Goal: Task Accomplishment & Management: Manage account settings

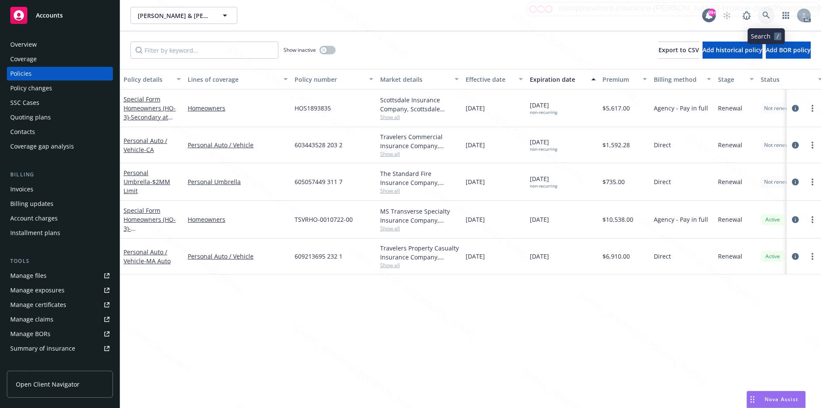
click at [766, 16] on icon at bounding box center [766, 15] width 7 height 7
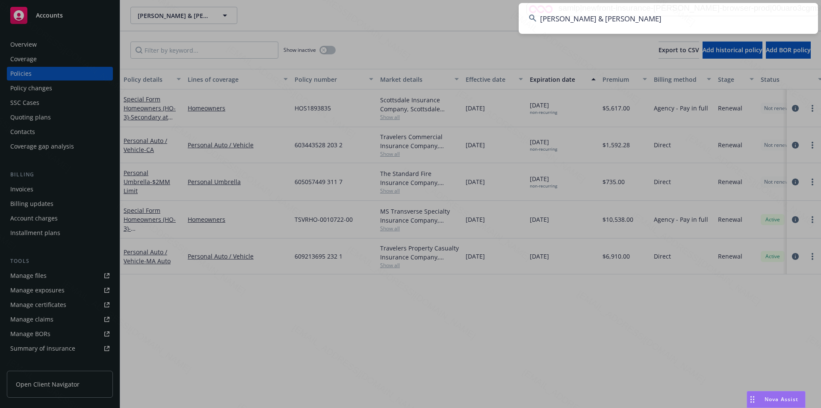
type input "[PERSON_NAME] & [PERSON_NAME]"
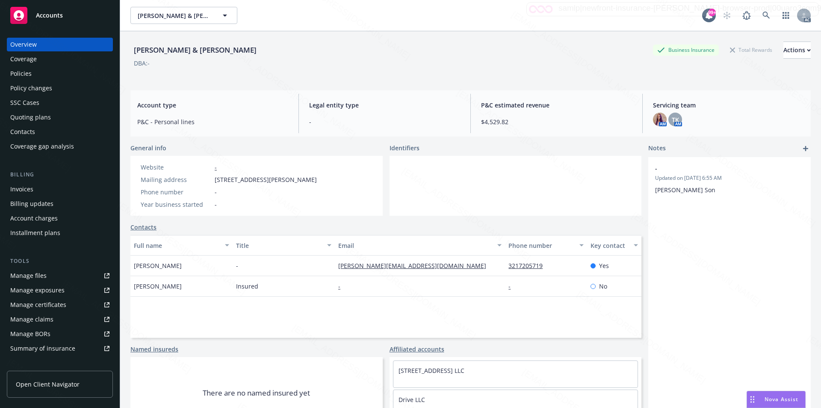
drag, startPoint x: 150, startPoint y: 265, endPoint x: 131, endPoint y: 266, distance: 18.4
click at [131, 266] on div "Zachary Kleiman" at bounding box center [181, 265] width 102 height 21
copy span "Zachary Kleiman"
drag, startPoint x: 155, startPoint y: 288, endPoint x: 133, endPoint y: 287, distance: 21.8
click at [133, 287] on div "Jenny Fernandez" at bounding box center [181, 286] width 102 height 21
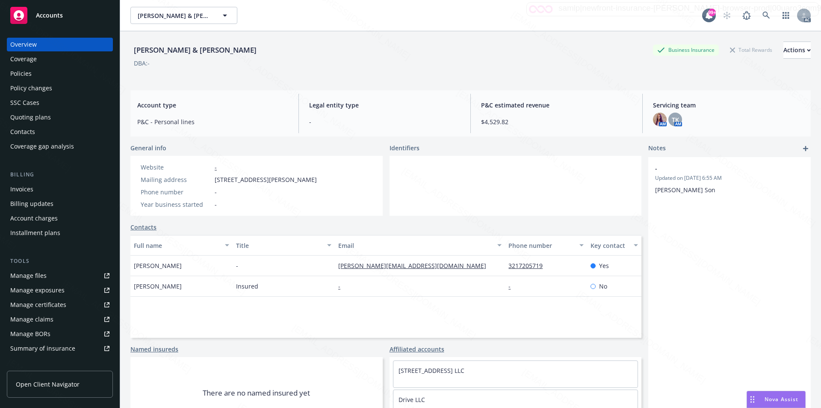
copy span "Jenny Fernandez"
drag, startPoint x: 216, startPoint y: 180, endPoint x: 281, endPoint y: 178, distance: 65.0
click at [281, 178] on span "1134 Saint Vincent Place, Memphis, TN, 38120" at bounding box center [266, 179] width 102 height 9
copy span "1134 Saint Vincent Place"
click at [27, 74] on div "Policies" at bounding box center [20, 74] width 21 height 14
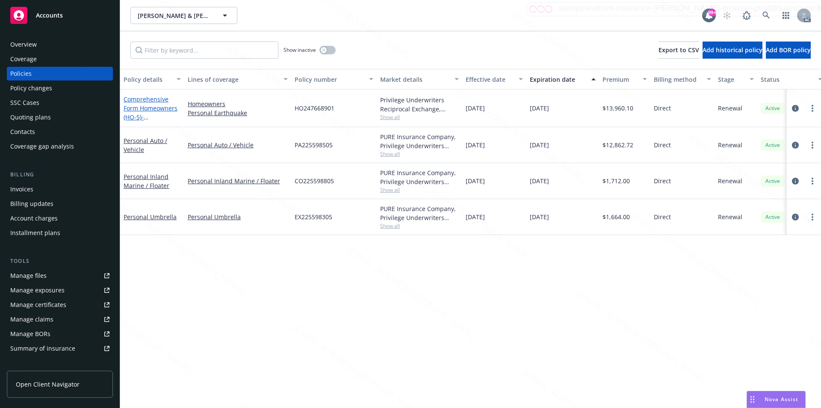
click at [135, 104] on link "Comprehensive Form Homeowners (HO-5) - 1134 Saint Vincent Place, Memphis TN 381…" at bounding box center [151, 117] width 54 height 44
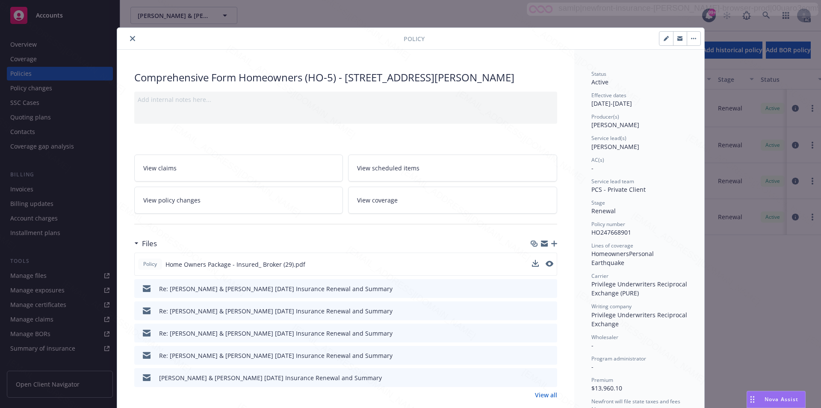
scroll to position [128, 0]
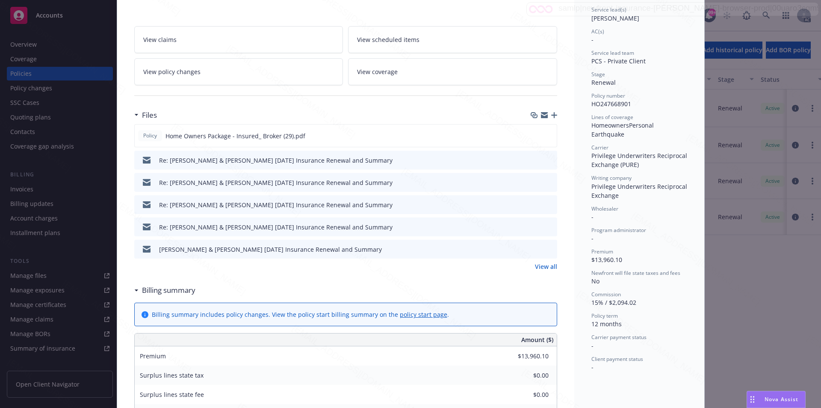
click at [544, 271] on link "View all" at bounding box center [546, 266] width 22 height 9
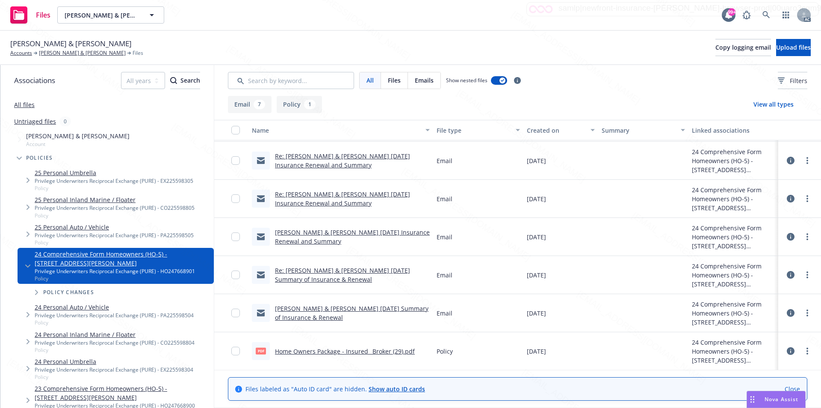
scroll to position [75, 0]
click at [802, 351] on link "more" at bounding box center [807, 351] width 10 height 10
click at [755, 305] on link "Download" at bounding box center [769, 305] width 85 height 17
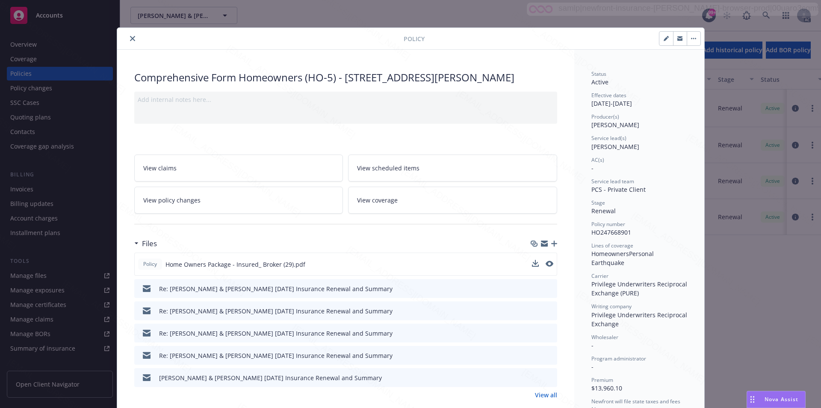
scroll to position [43, 0]
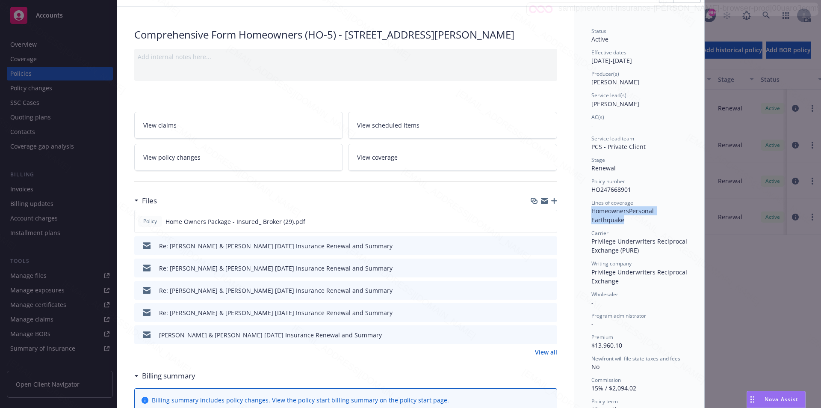
drag, startPoint x: 681, startPoint y: 210, endPoint x: 587, endPoint y: 212, distance: 93.3
drag, startPoint x: 669, startPoint y: 213, endPoint x: 675, endPoint y: 214, distance: 6.0
click at [656, 213] on span "Personal Earthquake" at bounding box center [624, 215] width 64 height 17
drag, startPoint x: 684, startPoint y: 211, endPoint x: 589, endPoint y: 212, distance: 95.0
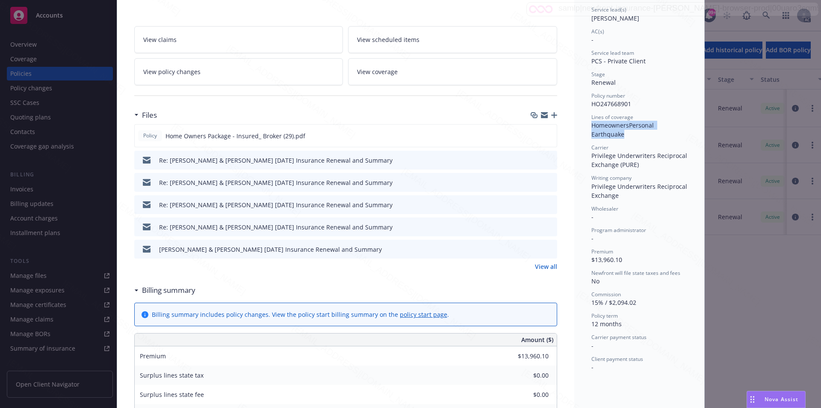
scroll to position [0, 0]
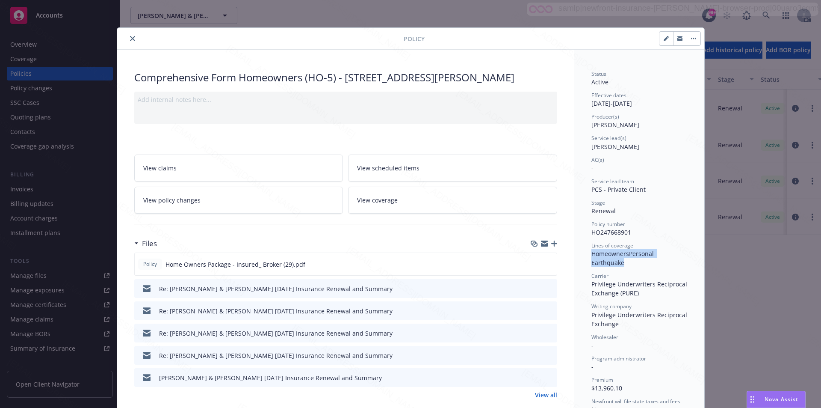
click at [690, 39] on button "button" at bounding box center [694, 39] width 14 height 14
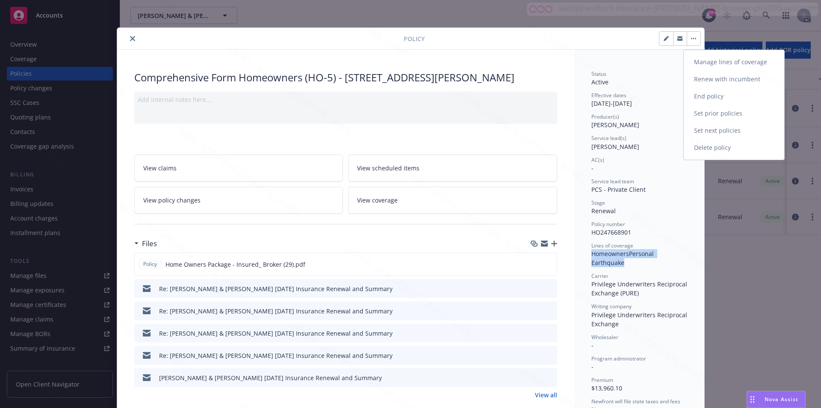
click at [715, 93] on link "End policy" at bounding box center [734, 96] width 101 height 17
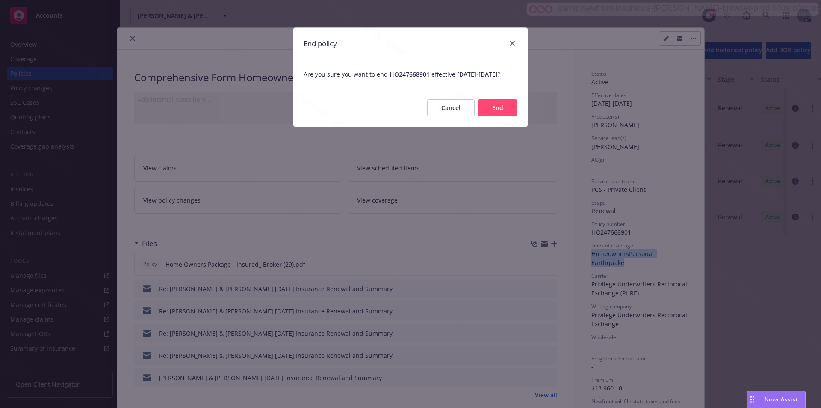
click at [492, 116] on button "End" at bounding box center [497, 107] width 39 height 17
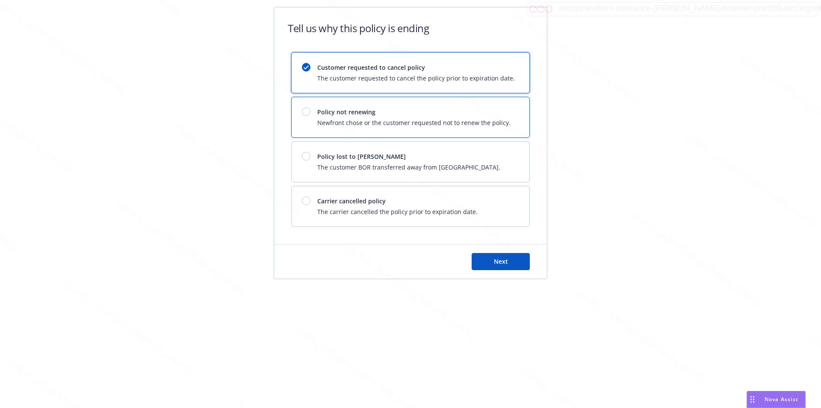
click at [490, 118] on span "Newfront chose or the customer requested not to renew the policy." at bounding box center [413, 122] width 193 height 9
click at [509, 263] on button "Next" at bounding box center [501, 261] width 58 height 17
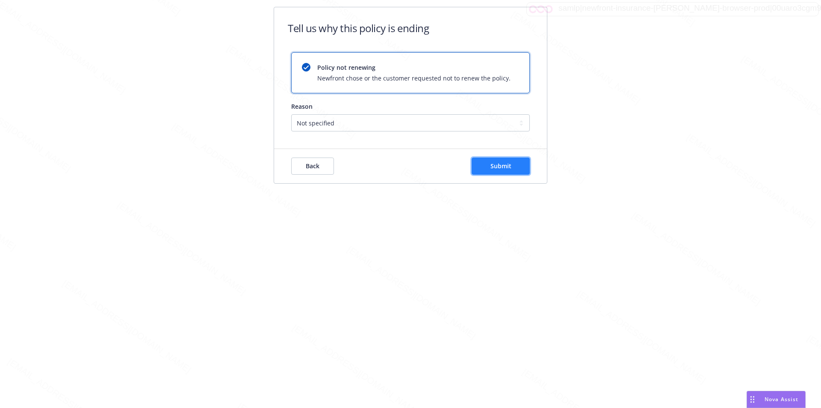
click at [507, 169] on span "Submit" at bounding box center [501, 166] width 21 height 8
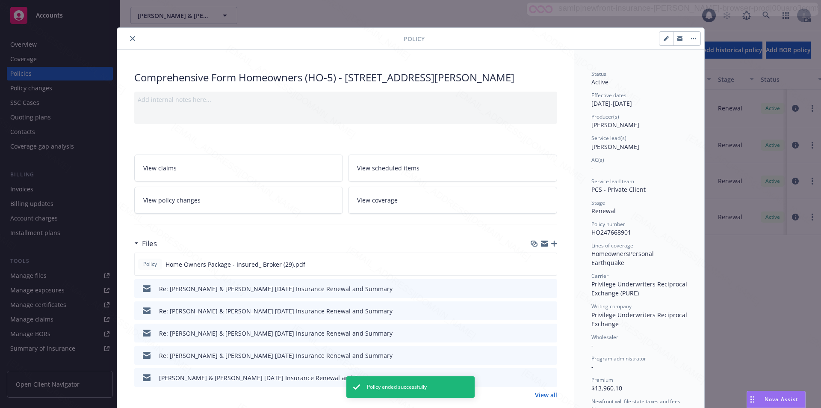
scroll to position [26, 0]
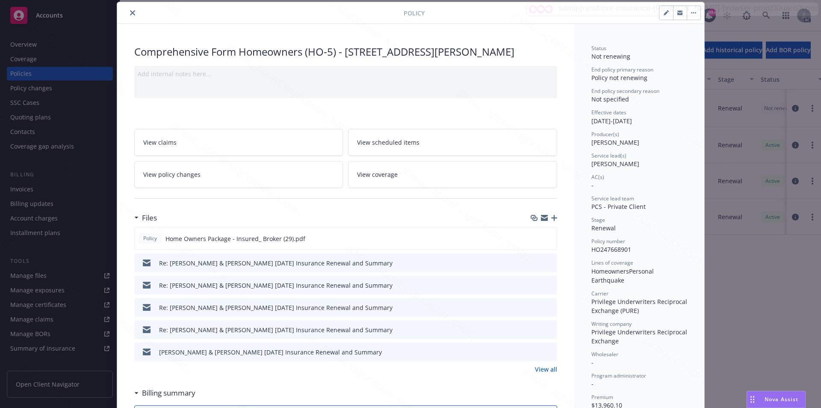
click at [130, 14] on icon "close" at bounding box center [132, 12] width 5 height 5
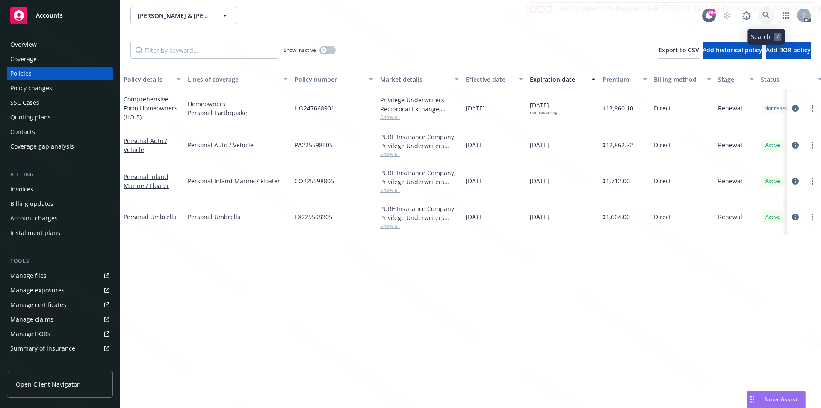
click at [769, 16] on icon at bounding box center [767, 16] width 8 height 8
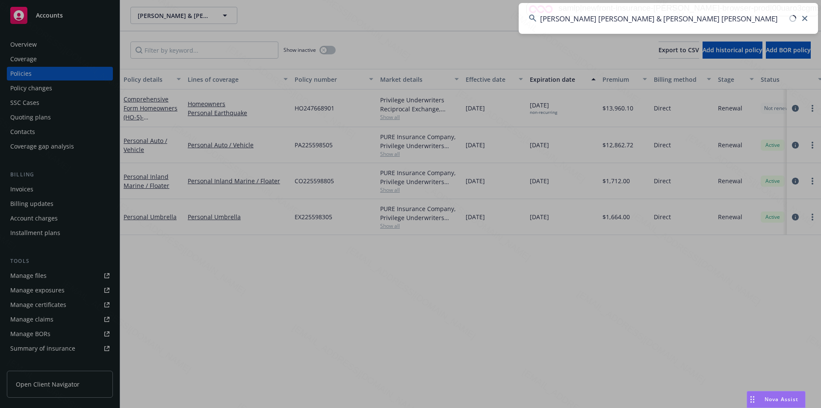
type input "Tzu Chiang Chuck Wu & Suzanna TracMan Wu"
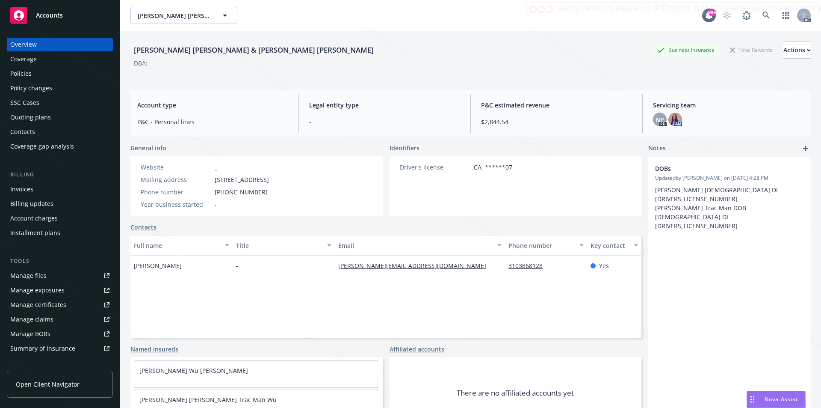
click at [216, 180] on span "3460 Winchester Way, Rowland Heights, CA, 91748" at bounding box center [242, 179] width 54 height 9
drag, startPoint x: 215, startPoint y: 180, endPoint x: 273, endPoint y: 180, distance: 58.2
click at [269, 180] on span "3460 Winchester Way, Rowland Heights, CA, 91748" at bounding box center [242, 179] width 54 height 9
copy span "3460 Winchester Way"
click at [38, 74] on div "Policies" at bounding box center [59, 74] width 99 height 14
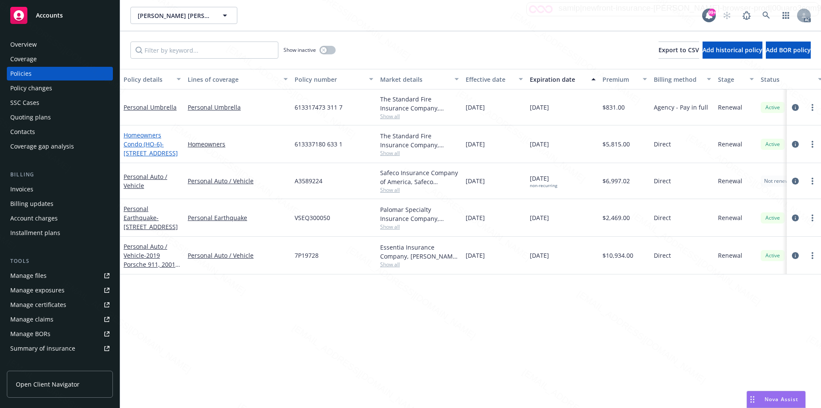
click at [150, 145] on link "Homeowners Condo (HO-6) - 3460 Winchester Way, Rowland Heights CA 91748" at bounding box center [151, 144] width 54 height 26
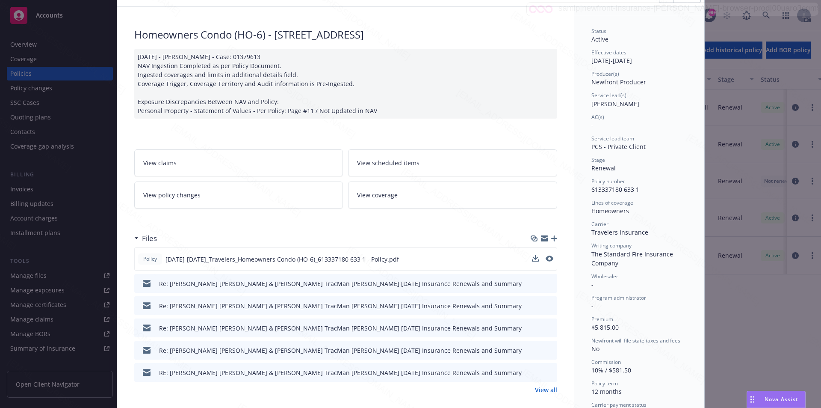
scroll to position [128, 0]
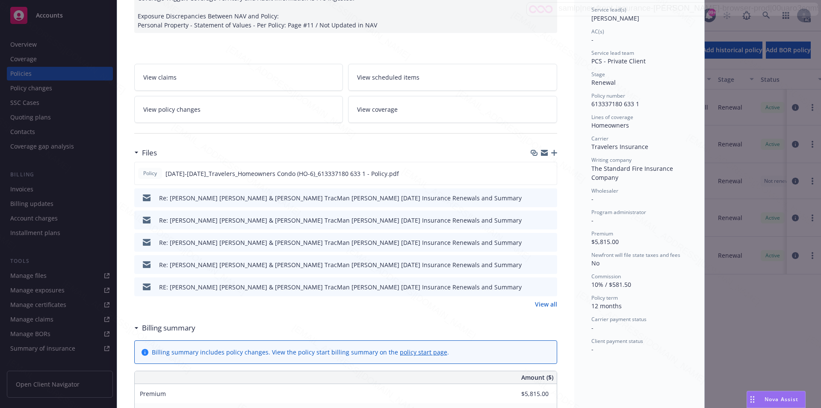
click at [542, 303] on link "View all" at bounding box center [546, 303] width 22 height 9
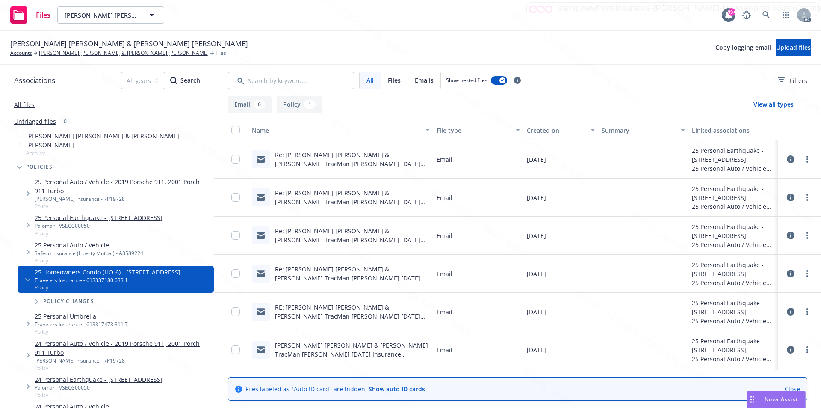
scroll to position [37, 0]
click at [802, 349] on link "more" at bounding box center [807, 350] width 10 height 10
click at [760, 305] on link "Download" at bounding box center [769, 304] width 85 height 17
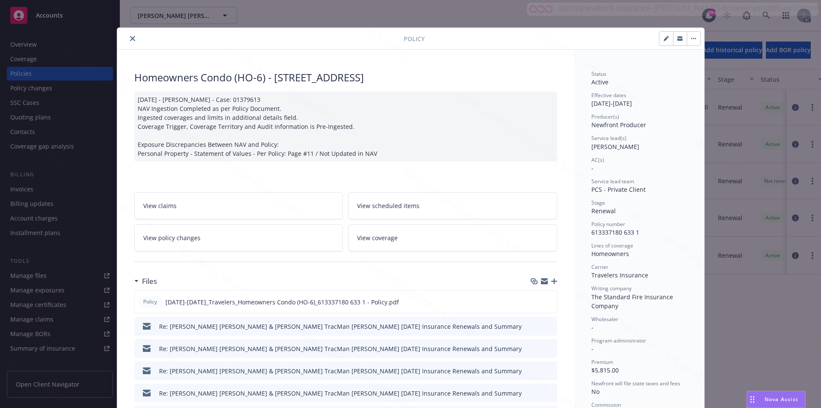
click at [691, 38] on icon "button" at bounding box center [693, 39] width 5 height 2
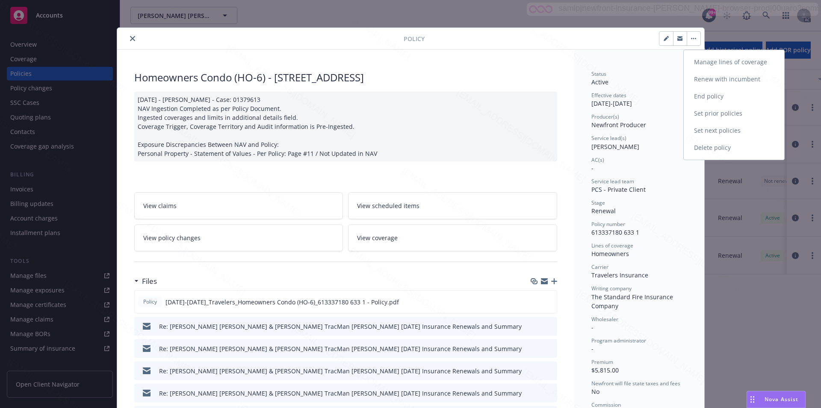
click at [718, 96] on link "End policy" at bounding box center [734, 96] width 101 height 17
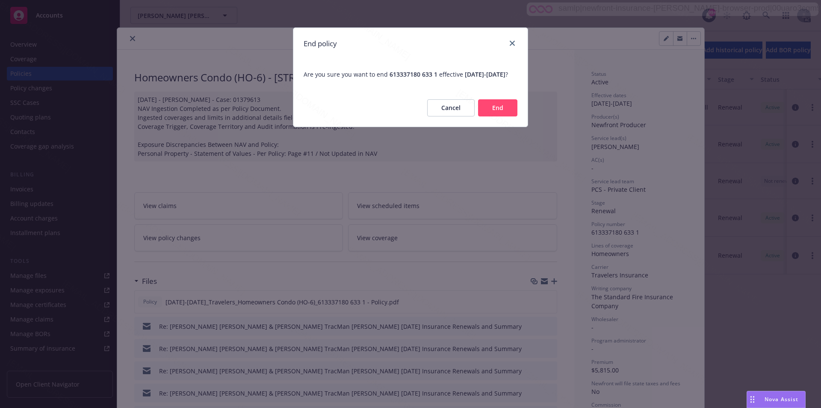
click at [488, 116] on button "End" at bounding box center [497, 107] width 39 height 17
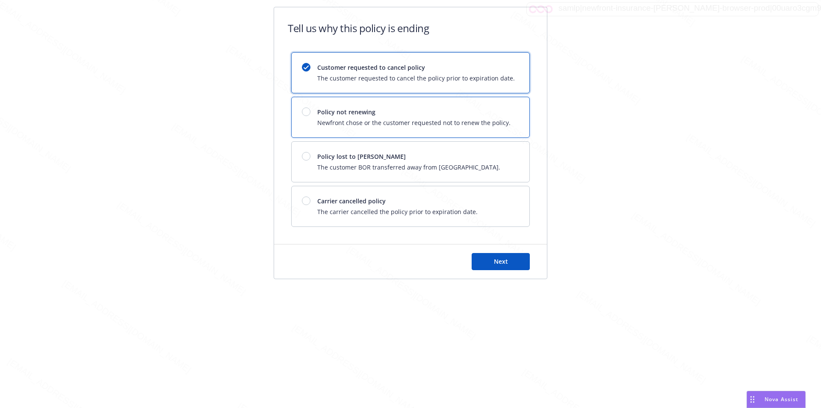
click at [488, 118] on span "Newfront chose or the customer requested not to renew the policy." at bounding box center [413, 122] width 193 height 9
click at [502, 264] on span "Next" at bounding box center [501, 261] width 14 height 8
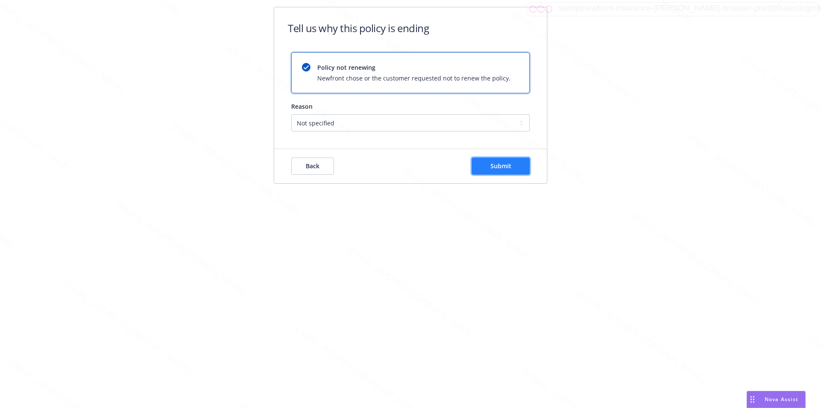
click at [483, 173] on button "Submit" at bounding box center [501, 165] width 58 height 17
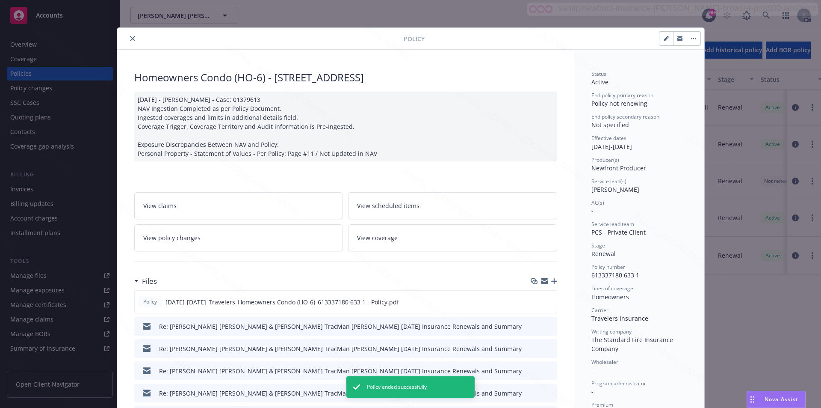
scroll to position [26, 0]
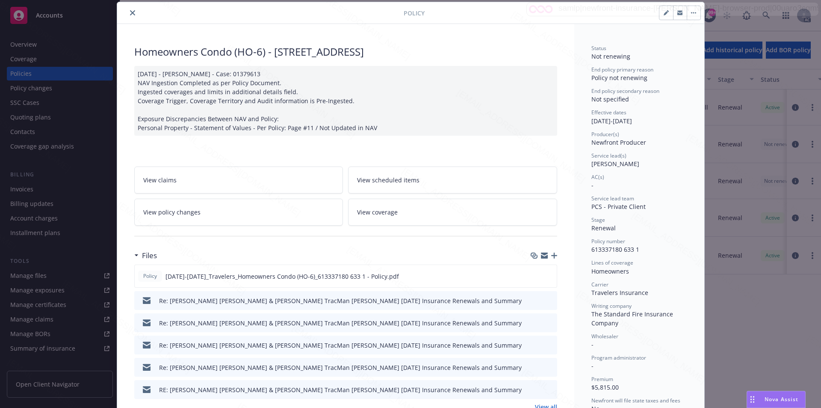
click at [130, 11] on icon "close" at bounding box center [132, 12] width 5 height 5
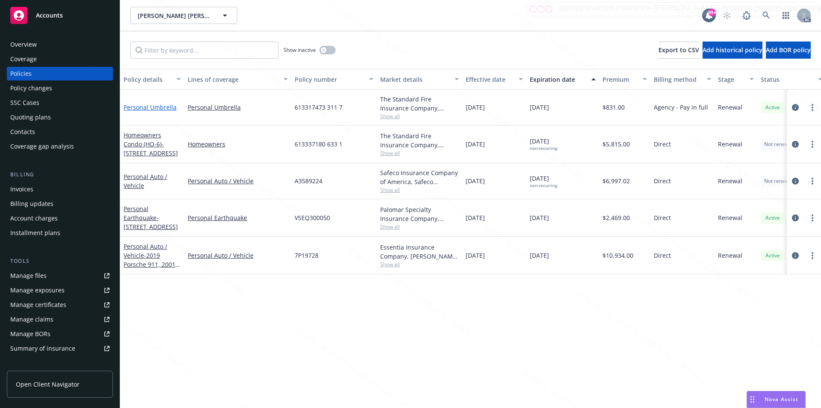
click at [145, 109] on link "Personal Umbrella" at bounding box center [150, 107] width 53 height 8
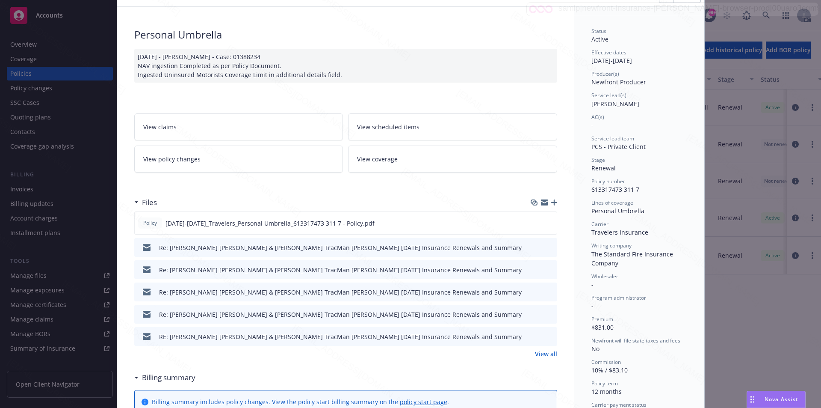
scroll to position [86, 0]
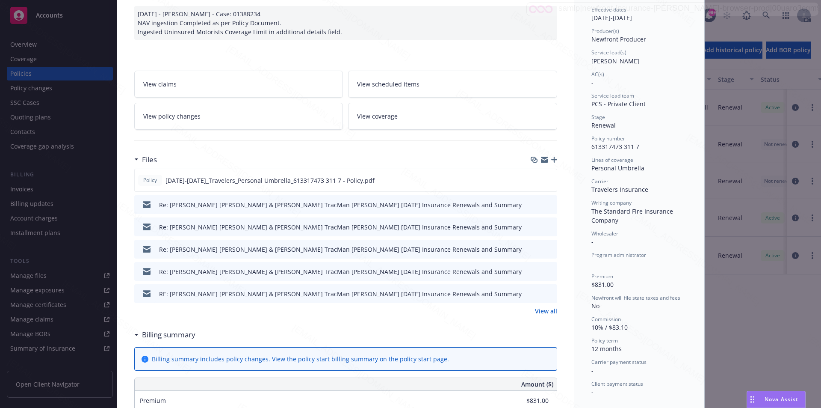
click at [539, 308] on link "View all" at bounding box center [546, 310] width 22 height 9
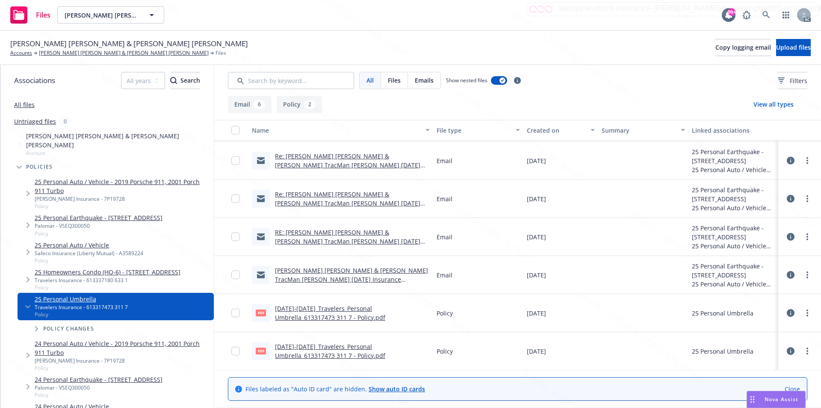
scroll to position [75, 0]
click at [802, 314] on link "more" at bounding box center [807, 313] width 10 height 10
click at [749, 347] on link "Download" at bounding box center [763, 347] width 85 height 17
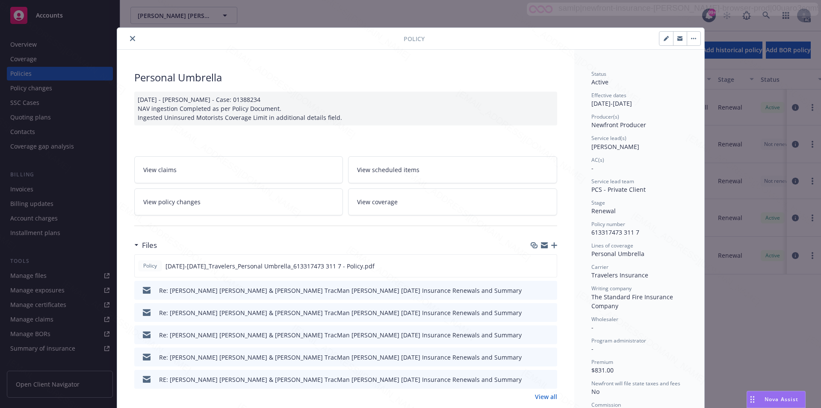
click at [690, 39] on button "button" at bounding box center [694, 39] width 14 height 14
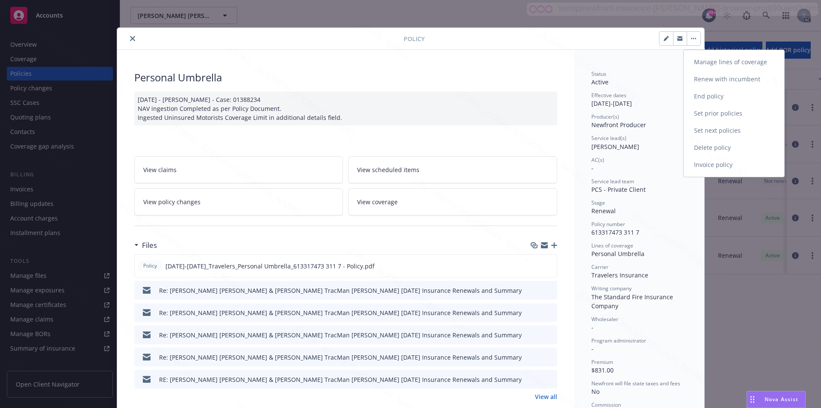
click at [702, 95] on link "End policy" at bounding box center [734, 96] width 101 height 17
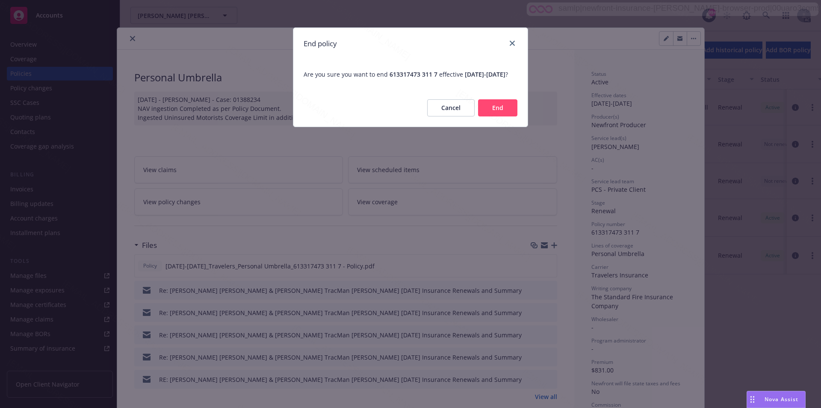
click at [501, 115] on button "End" at bounding box center [497, 107] width 39 height 17
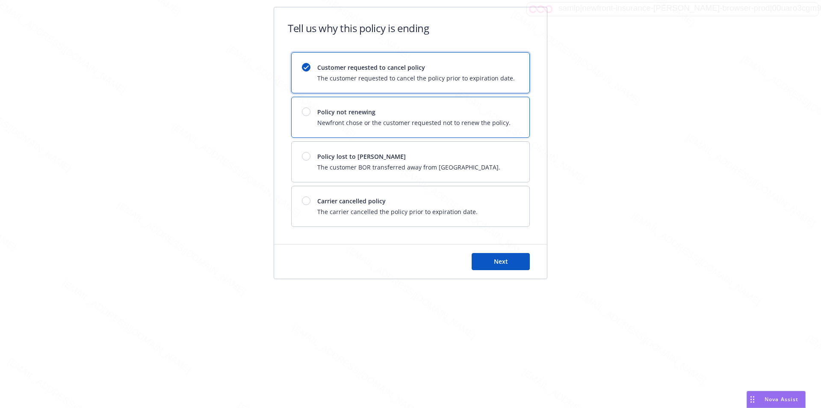
click at [501, 115] on span "Policy not renewing" at bounding box center [413, 111] width 193 height 9
click at [509, 261] on button "Next" at bounding box center [501, 261] width 58 height 17
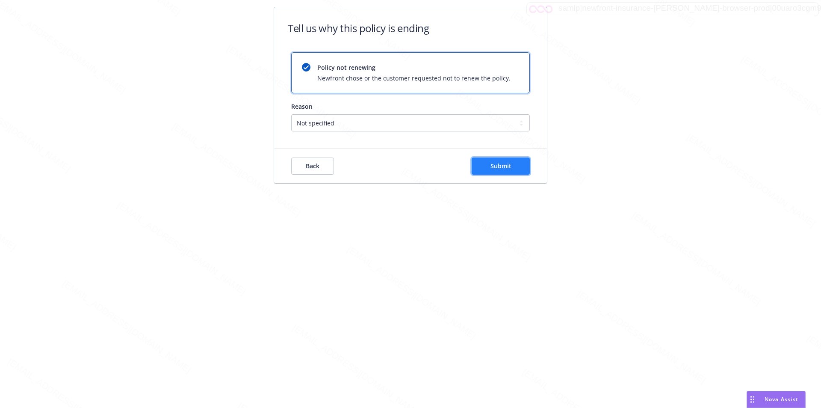
click at [497, 160] on button "Submit" at bounding box center [501, 165] width 58 height 17
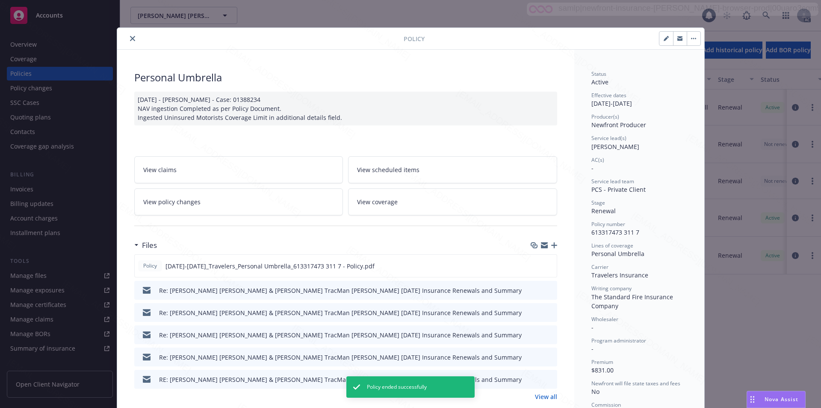
scroll to position [26, 0]
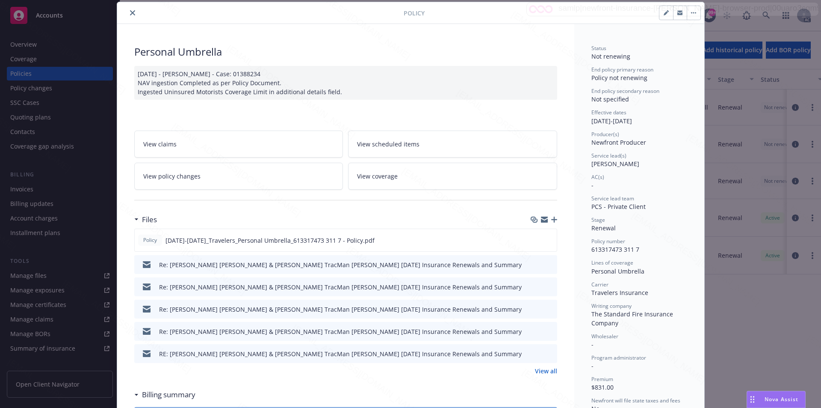
click at [127, 13] on button "close" at bounding box center [132, 13] width 10 height 10
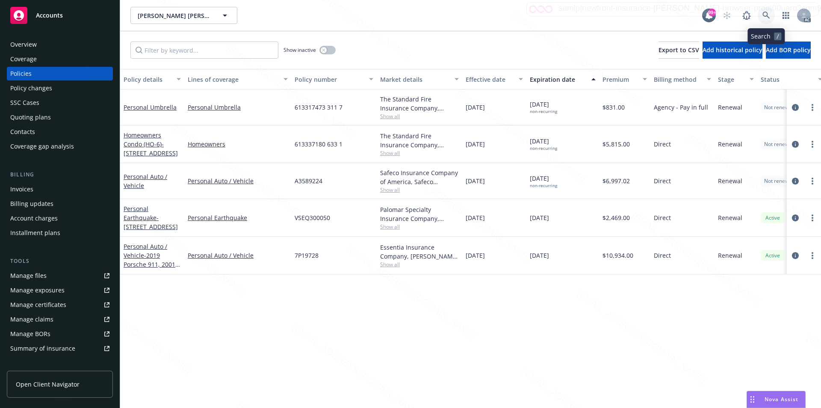
click at [764, 15] on icon at bounding box center [767, 16] width 8 height 8
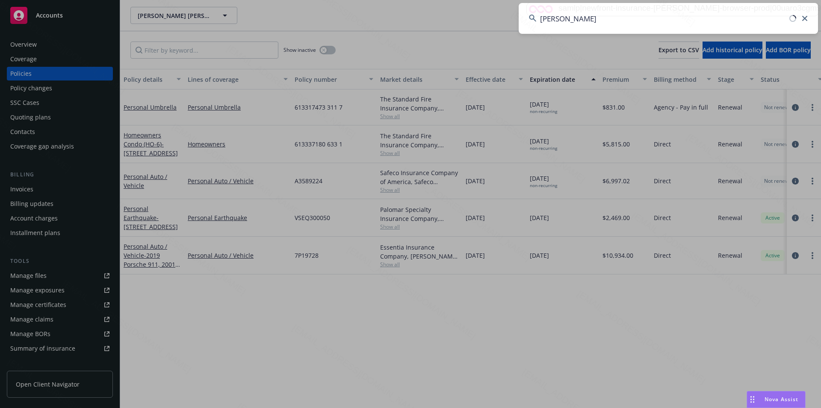
type input "[PERSON_NAME]"
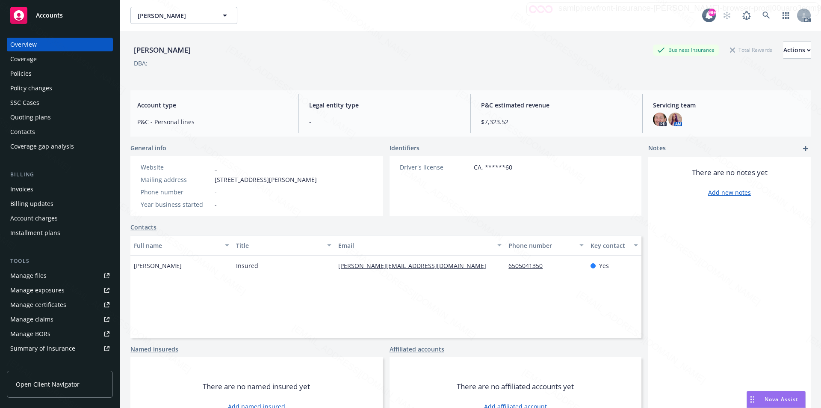
click at [215, 179] on span "920 Seabury Rd., Hillsborough, CA, 94010" at bounding box center [266, 179] width 102 height 9
drag, startPoint x: 215, startPoint y: 179, endPoint x: 257, endPoint y: 177, distance: 42.4
click at [257, 177] on span "920 Seabury Rd., Hillsborough, CA, 94010" at bounding box center [266, 179] width 102 height 9
copy span "920 Seabury Rd"
click at [26, 70] on div "Policies" at bounding box center [20, 74] width 21 height 14
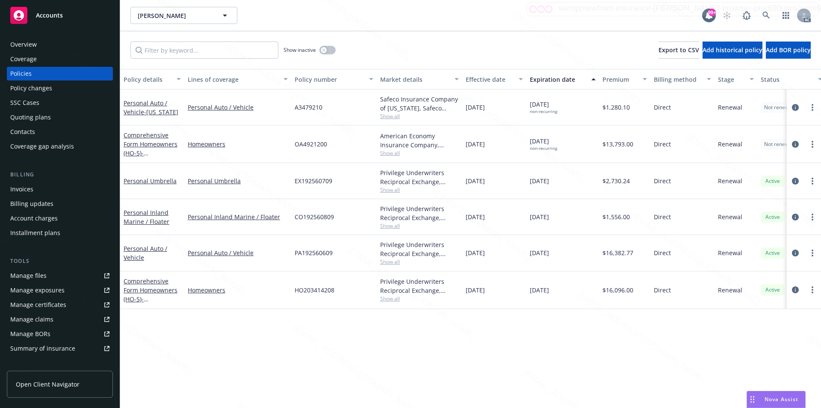
click at [142, 290] on div "Schedules can be found here" at bounding box center [155, 290] width 91 height 16
click at [155, 287] on link "Comprehensive Form Homeowners (HO-5) - 920 Seabury Rd, Hillsborough CA 94010" at bounding box center [151, 299] width 54 height 44
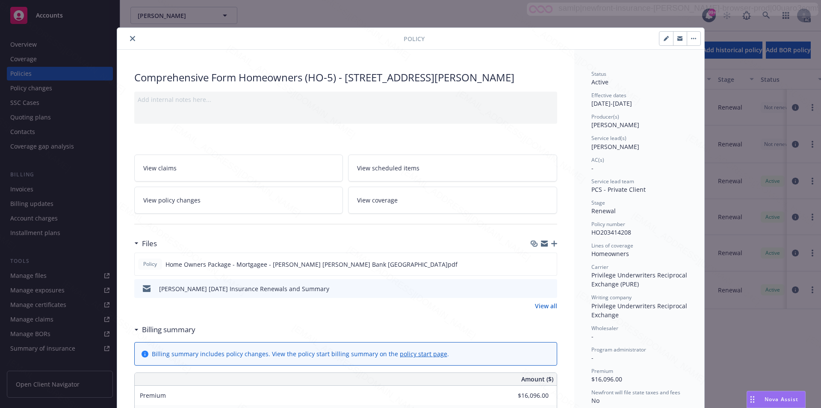
click at [538, 304] on link "View all" at bounding box center [546, 305] width 22 height 9
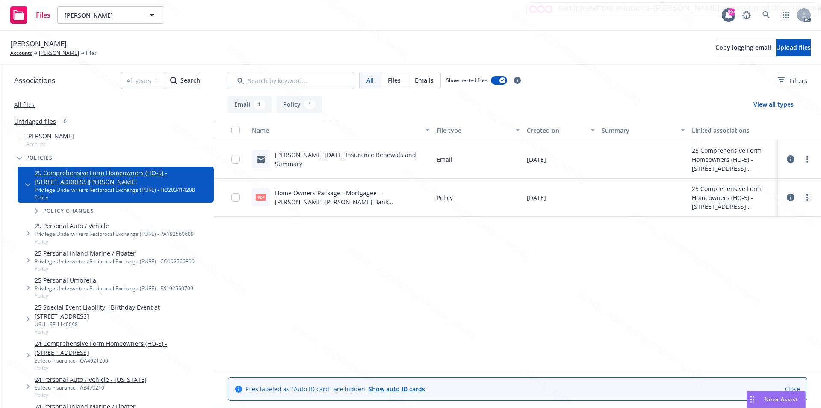
click at [807, 198] on icon "more" at bounding box center [808, 197] width 2 height 7
click at [754, 230] on link "Download" at bounding box center [769, 231] width 85 height 17
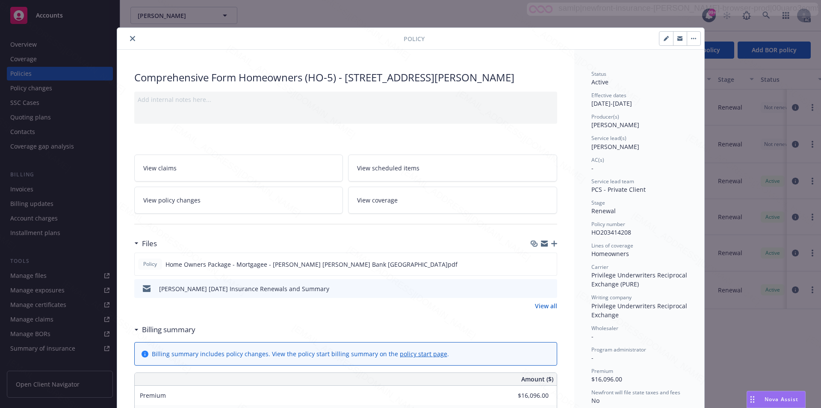
click at [691, 39] on icon "button" at bounding box center [693, 39] width 5 height 2
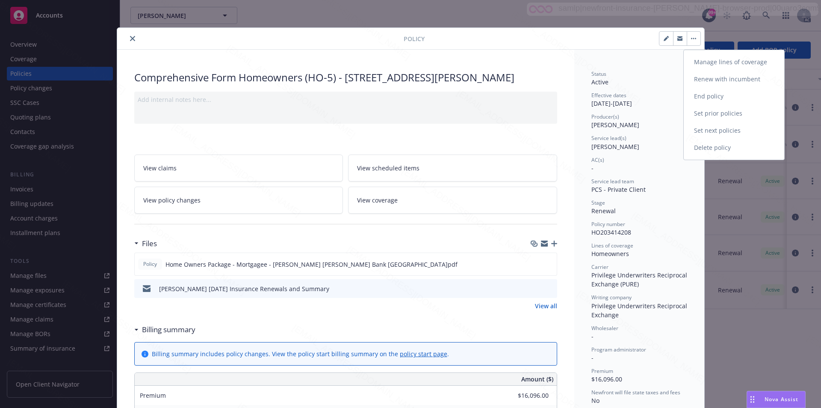
click at [711, 95] on link "End policy" at bounding box center [734, 96] width 101 height 17
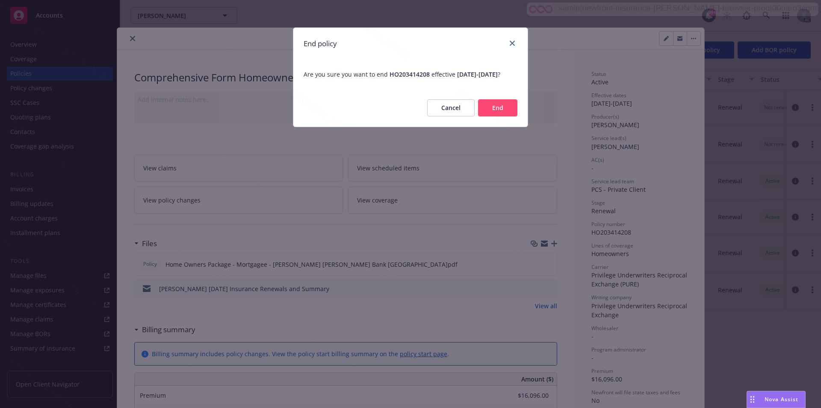
click at [508, 116] on button "End" at bounding box center [497, 107] width 39 height 17
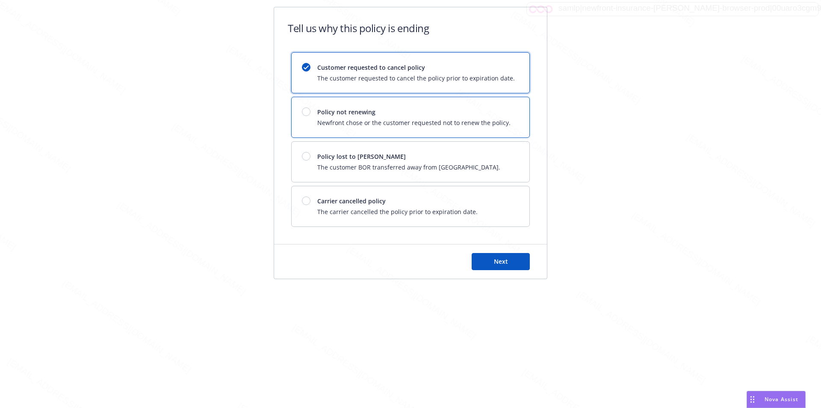
click at [508, 118] on div "Policy not renewing Newfront chose or the customer requested not to renew the p…" at bounding box center [411, 117] width 238 height 40
click at [478, 255] on button "Next" at bounding box center [501, 261] width 58 height 17
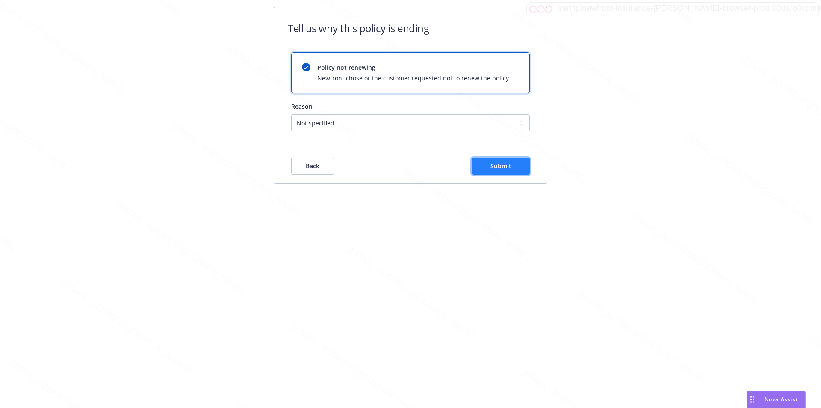
click at [497, 167] on span "Submit" at bounding box center [501, 166] width 21 height 8
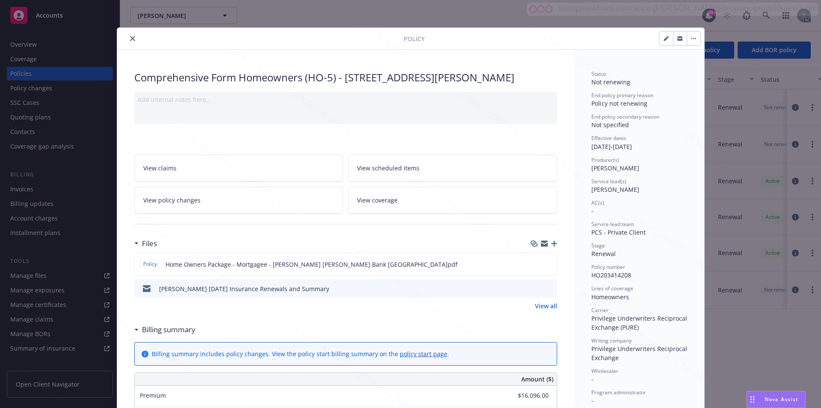
scroll to position [26, 0]
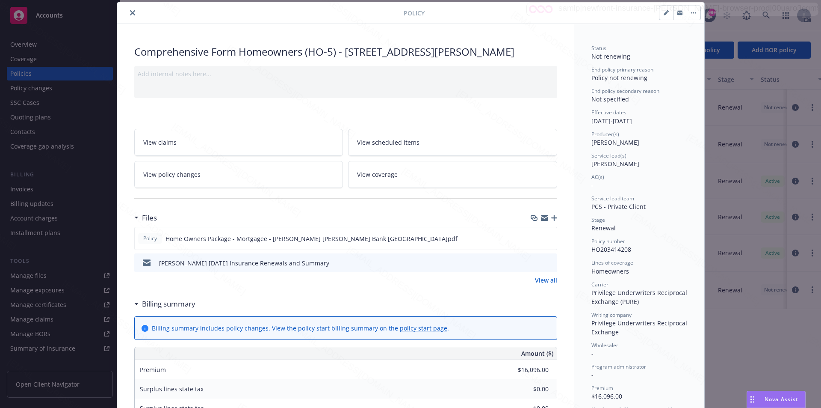
click at [130, 12] on icon "close" at bounding box center [132, 12] width 5 height 5
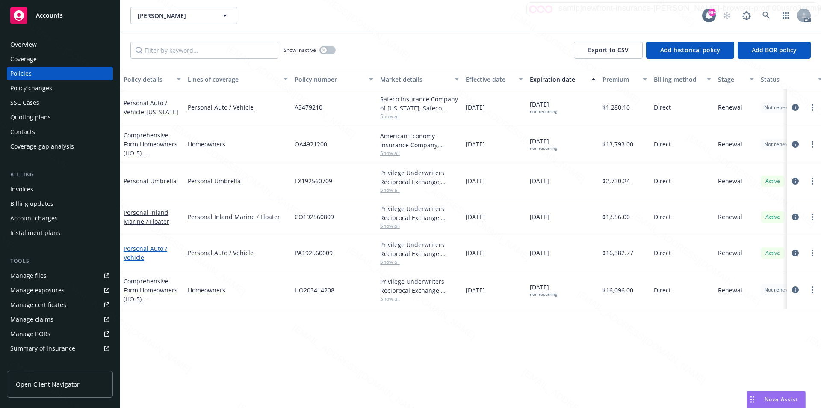
click at [136, 248] on link "Personal Auto / Vehicle" at bounding box center [146, 252] width 44 height 17
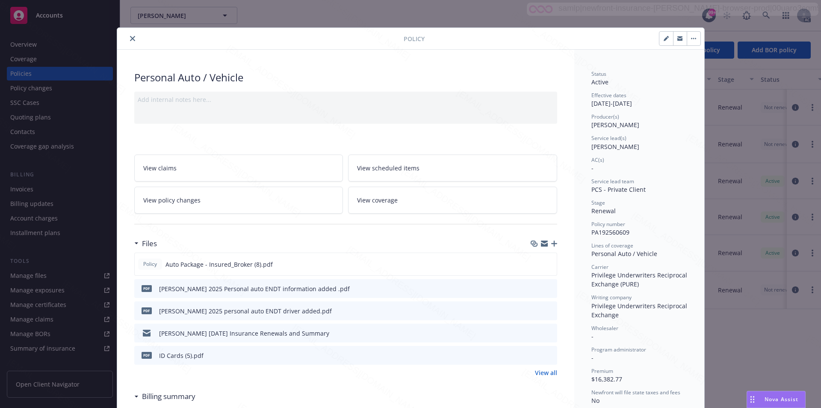
click at [542, 372] on link "View all" at bounding box center [546, 372] width 22 height 9
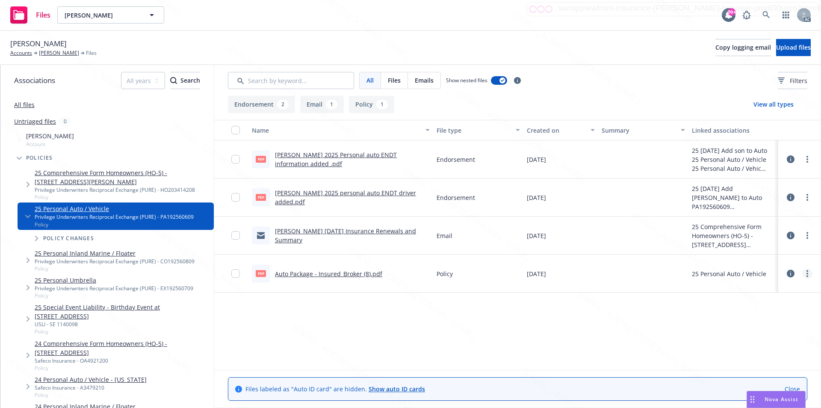
click at [807, 275] on icon "more" at bounding box center [808, 273] width 2 height 7
click at [764, 305] on link "Download" at bounding box center [769, 307] width 85 height 17
click at [807, 196] on icon "more" at bounding box center [808, 197] width 2 height 7
click at [758, 229] on link "Download" at bounding box center [769, 231] width 85 height 17
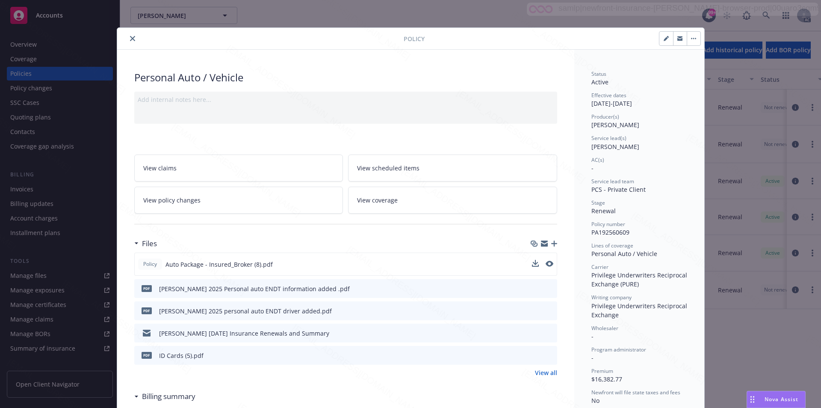
scroll to position [43, 0]
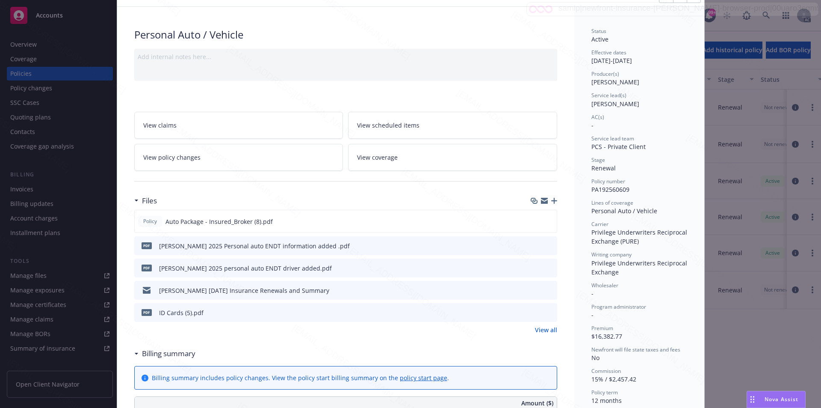
click at [163, 354] on h3 "Billing summary" at bounding box center [168, 353] width 53 height 11
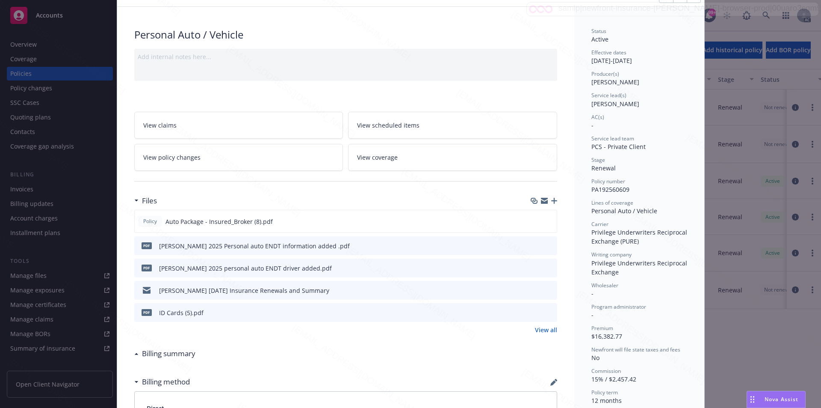
click at [163, 354] on h3 "Billing summary" at bounding box center [168, 353] width 53 height 11
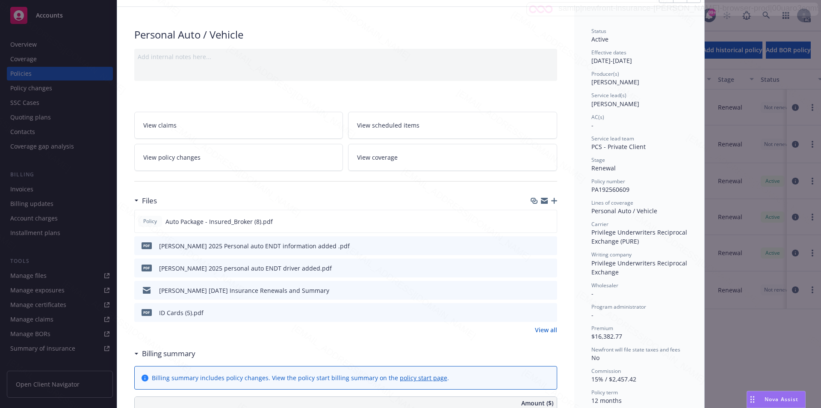
click at [191, 153] on span "View policy changes" at bounding box center [171, 157] width 57 height 9
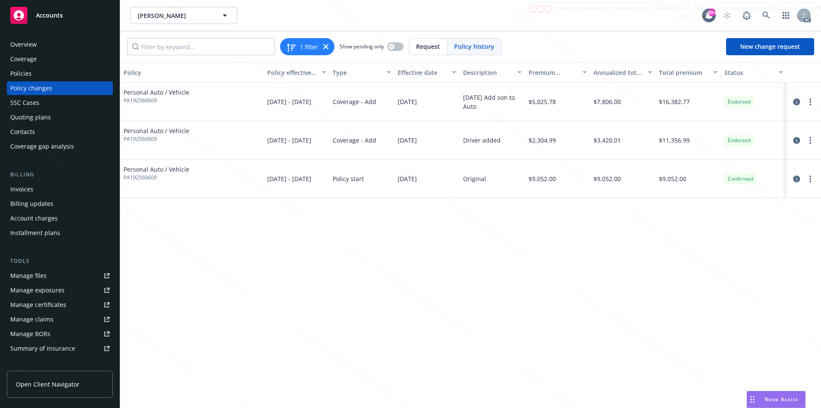
click at [19, 88] on div "Policy changes" at bounding box center [31, 88] width 42 height 14
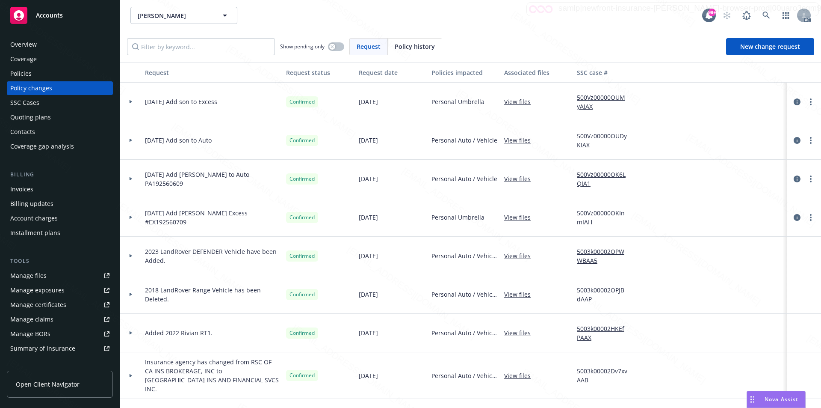
click at [24, 75] on div "Policies" at bounding box center [20, 74] width 21 height 14
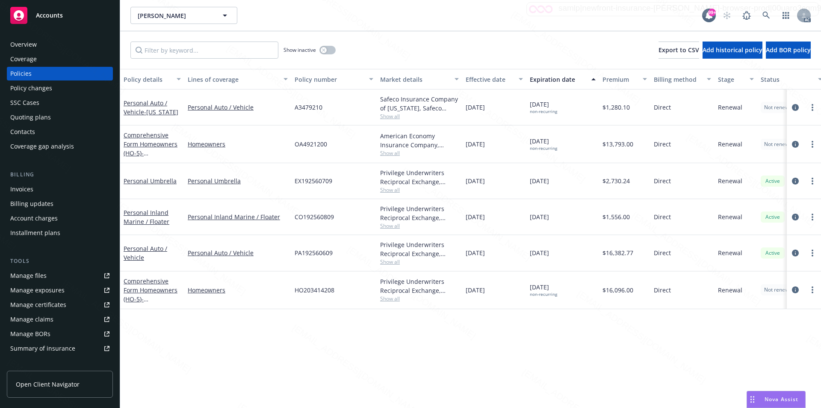
click at [128, 253] on div "Personal Auto / Vehicle" at bounding box center [152, 253] width 57 height 18
click at [136, 249] on link "Personal Auto / Vehicle" at bounding box center [146, 252] width 44 height 17
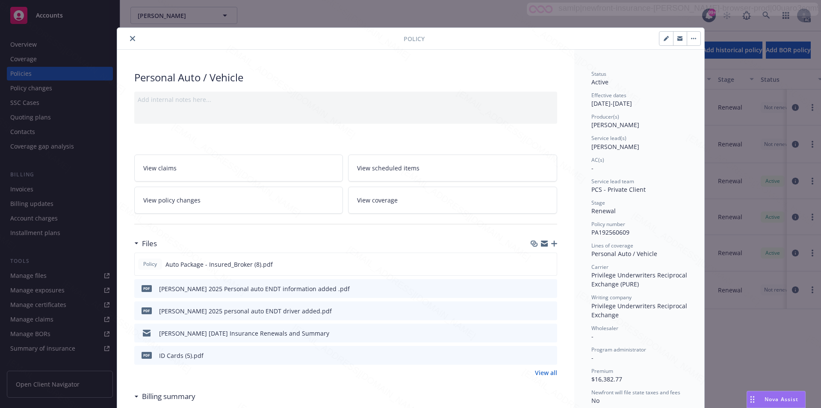
click at [541, 372] on link "View all" at bounding box center [546, 372] width 22 height 9
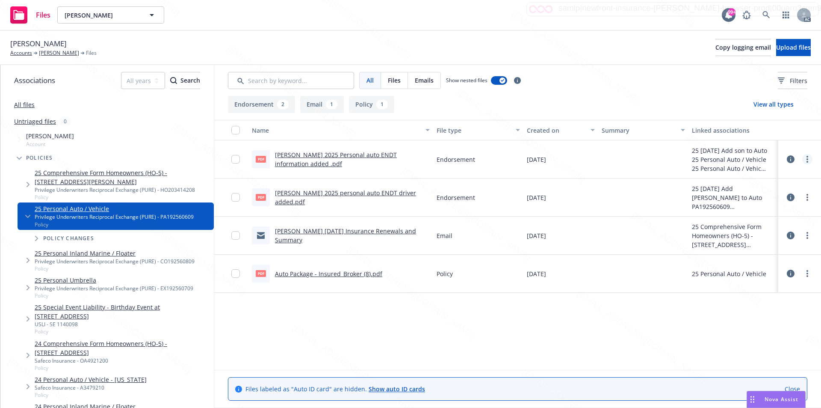
click at [807, 159] on icon "more" at bounding box center [808, 159] width 2 height 7
click at [752, 194] on link "Download" at bounding box center [769, 193] width 85 height 17
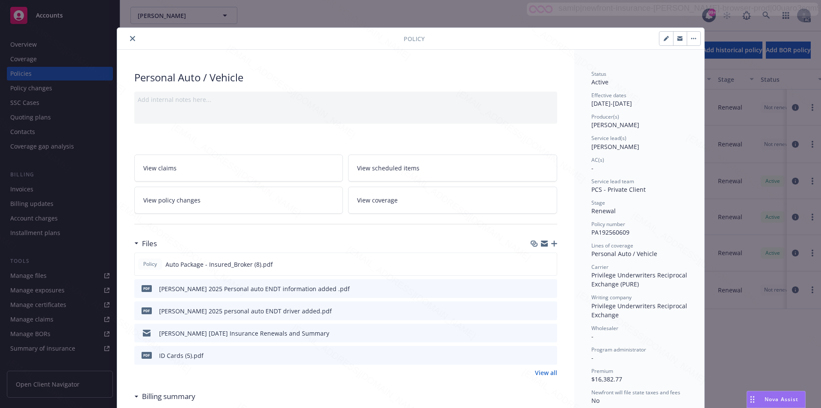
click at [234, 203] on link "View policy changes" at bounding box center [238, 200] width 209 height 27
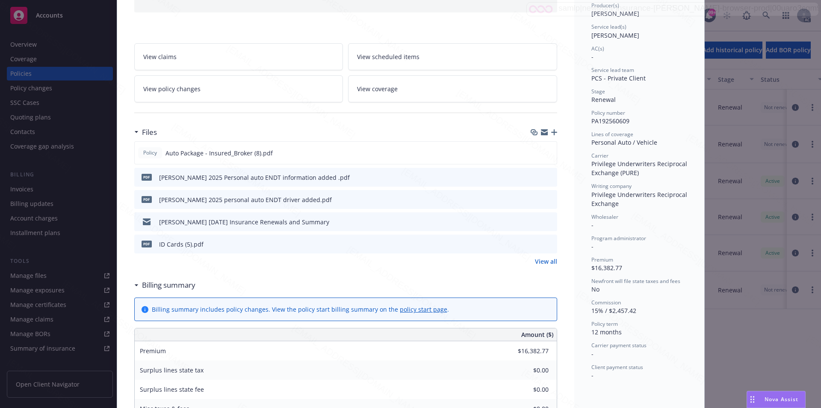
scroll to position [154, 0]
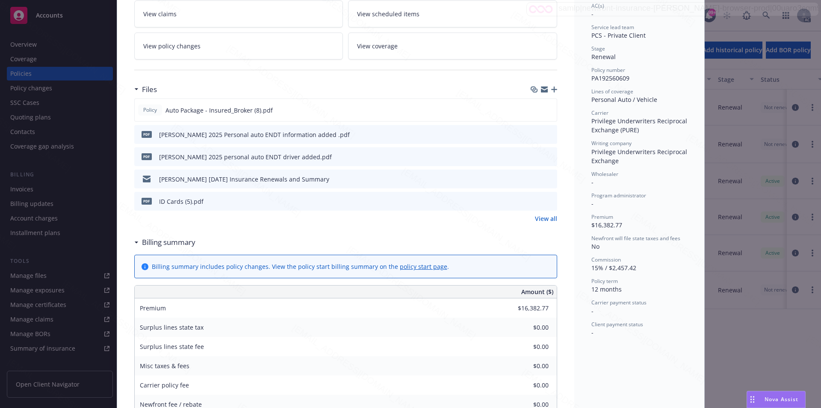
click at [223, 45] on link "View policy changes" at bounding box center [238, 46] width 209 height 27
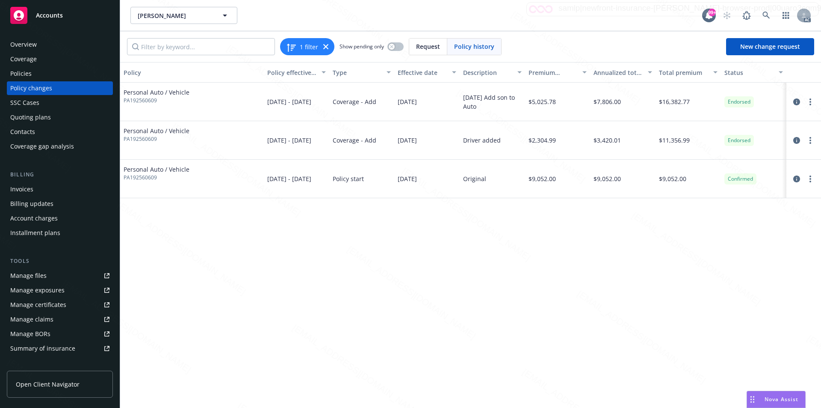
click at [296, 407] on html "Accounts Overview Coverage Policies Policy changes SSC Cases Quoting plans Cont…" at bounding box center [410, 204] width 821 height 408
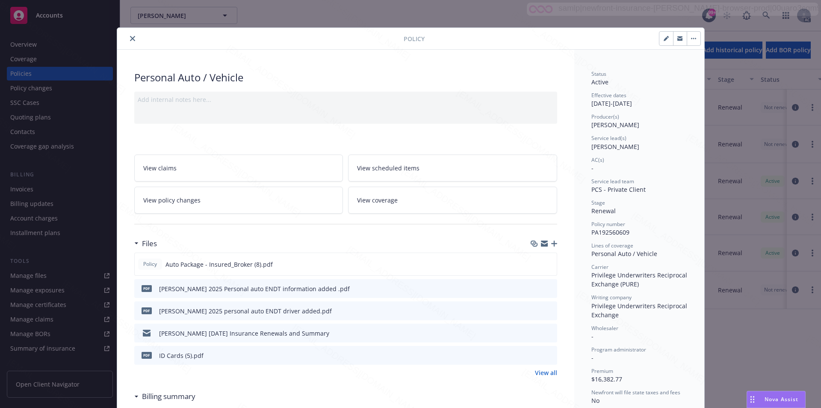
click at [690, 37] on button "button" at bounding box center [694, 39] width 14 height 14
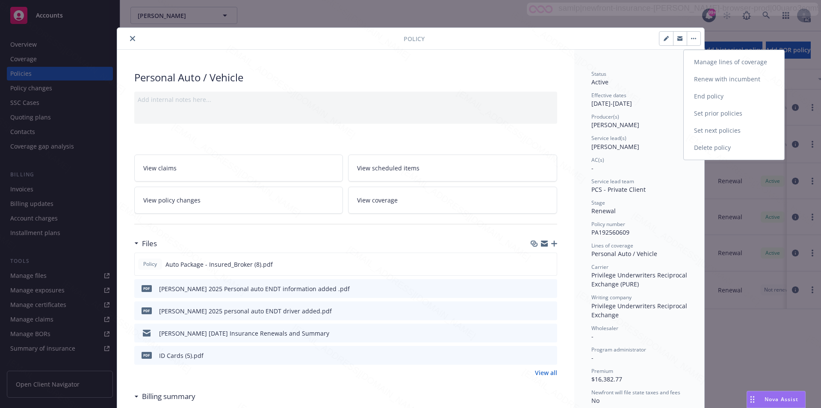
click at [705, 92] on link "End policy" at bounding box center [734, 96] width 101 height 17
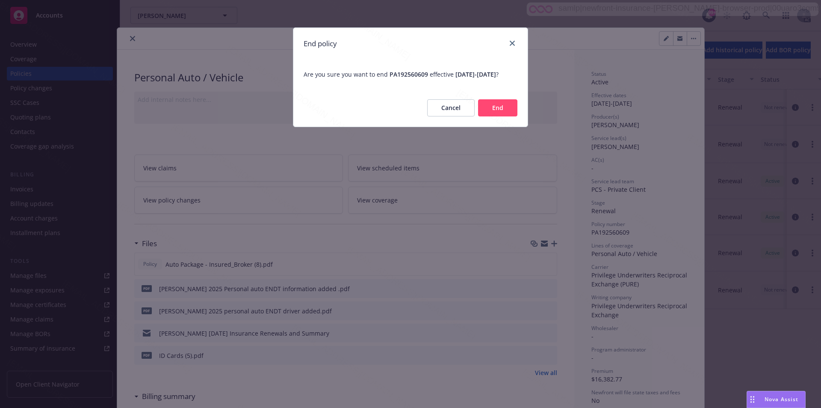
click at [492, 116] on button "End" at bounding box center [497, 107] width 39 height 17
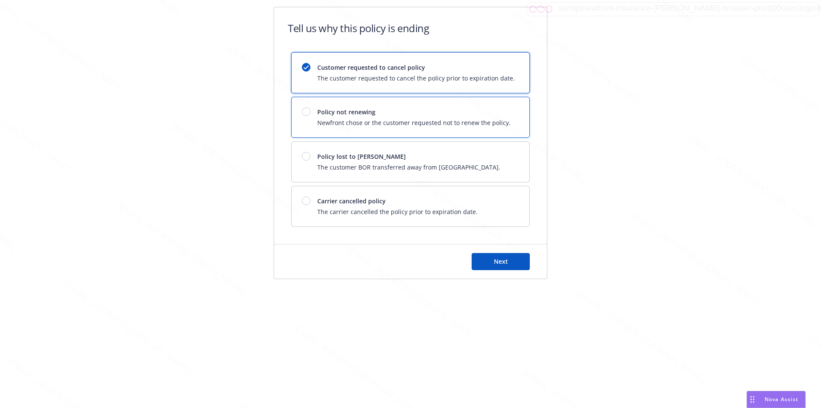
click at [468, 113] on span "Policy not renewing" at bounding box center [413, 111] width 193 height 9
click at [501, 259] on span "Next" at bounding box center [501, 261] width 14 height 8
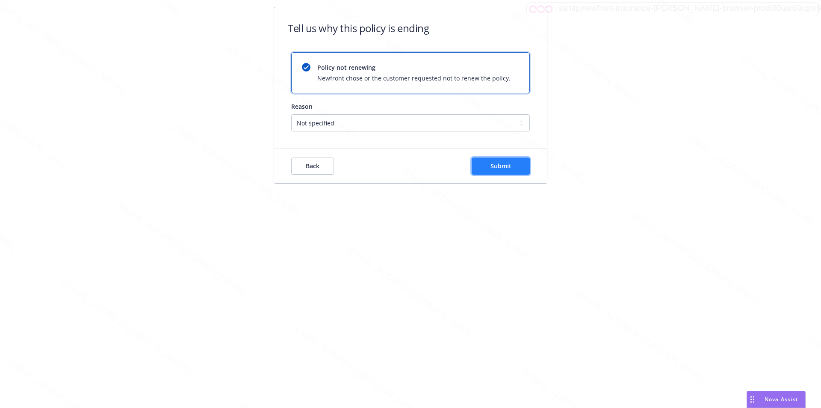
click at [502, 165] on span "Submit" at bounding box center [501, 166] width 21 height 8
